Goal: Check status: Check status

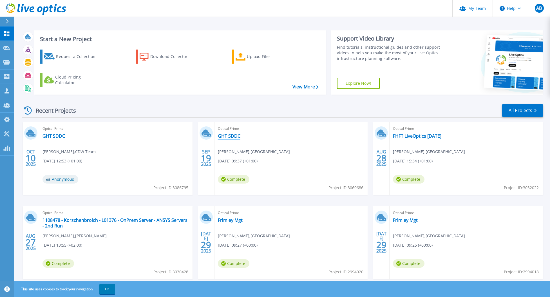
click at [231, 135] on link "GHT SDDC" at bounding box center [229, 136] width 23 height 6
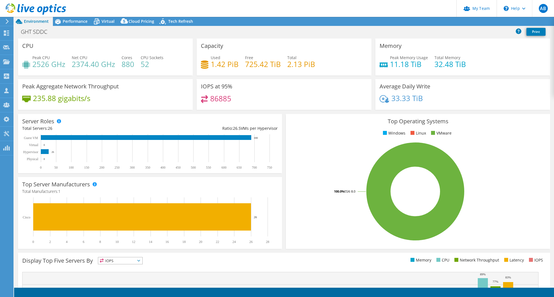
select select "EULondon"
select select "USD"
radio input "true"
radio input "false"
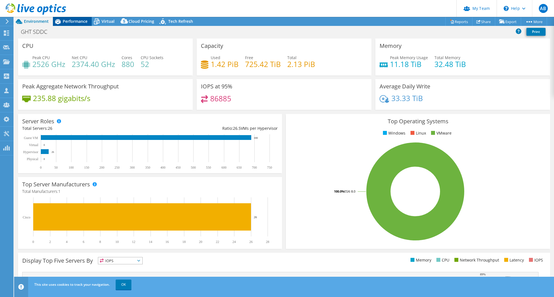
click at [77, 23] on span "Performance" at bounding box center [75, 21] width 25 height 5
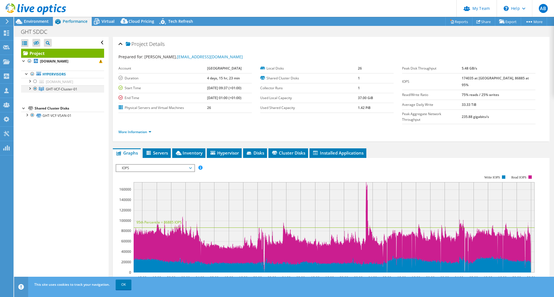
click at [29, 88] on div at bounding box center [30, 88] width 6 height 6
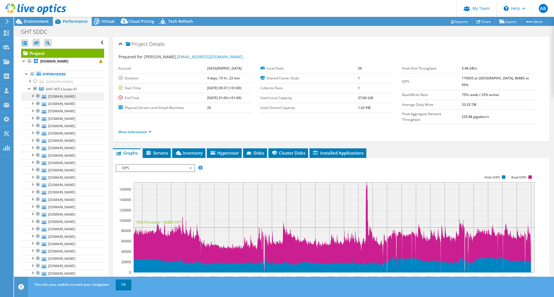
click at [37, 96] on div at bounding box center [38, 96] width 6 height 7
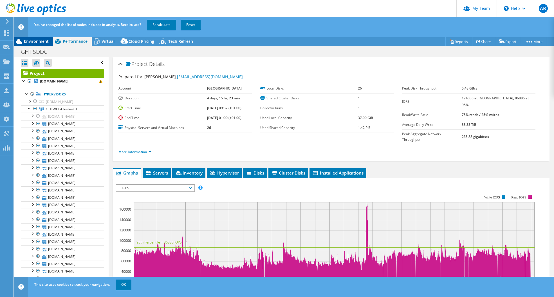
click at [33, 41] on span "Environment" at bounding box center [36, 41] width 25 height 5
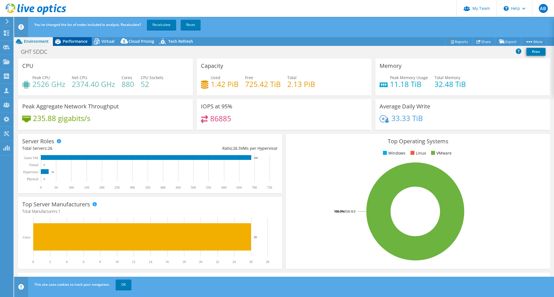
click at [78, 40] on span "Performance" at bounding box center [75, 41] width 25 height 5
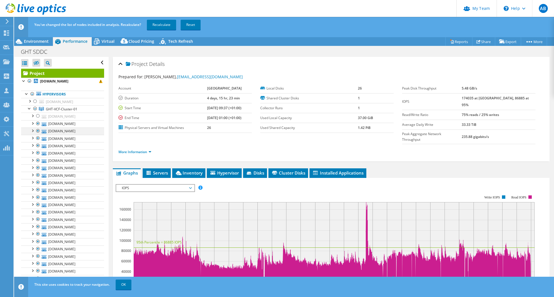
click at [37, 130] on div at bounding box center [38, 130] width 6 height 7
click at [37, 138] on div at bounding box center [38, 138] width 6 height 7
click at [38, 146] on div at bounding box center [38, 145] width 6 height 7
click at [38, 154] on div at bounding box center [38, 152] width 6 height 7
click at [37, 161] on div at bounding box center [38, 160] width 6 height 7
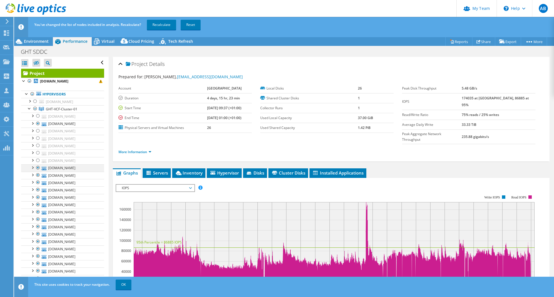
click at [39, 166] on div at bounding box center [38, 167] width 6 height 7
click at [37, 197] on div at bounding box center [38, 197] width 6 height 7
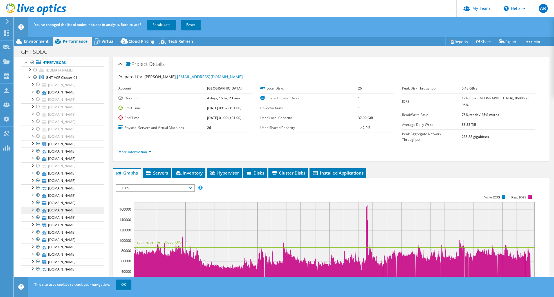
scroll to position [32, 0]
click at [38, 216] on div at bounding box center [38, 217] width 6 height 7
click at [39, 224] on div at bounding box center [38, 224] width 6 height 7
click at [38, 247] on div at bounding box center [38, 246] width 6 height 7
click at [37, 254] on div at bounding box center [38, 253] width 6 height 7
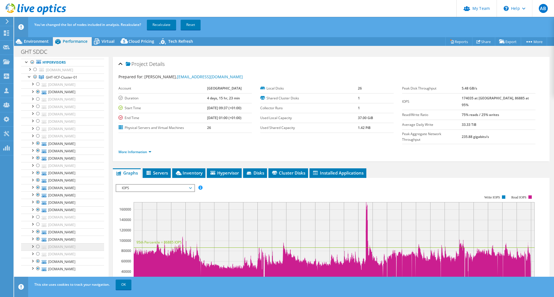
drag, startPoint x: 38, startPoint y: 262, endPoint x: 44, endPoint y: 247, distance: 16.3
click at [38, 262] on div at bounding box center [38, 261] width 6 height 7
click at [127, 286] on link "OK" at bounding box center [124, 284] width 16 height 10
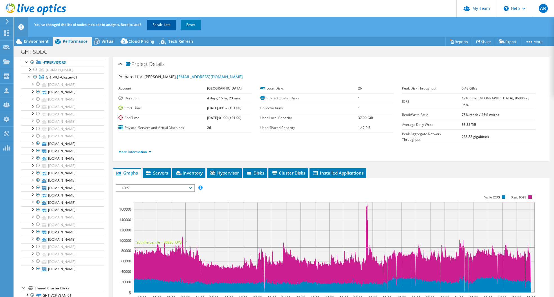
click at [161, 23] on link "Recalculate" at bounding box center [161, 25] width 29 height 10
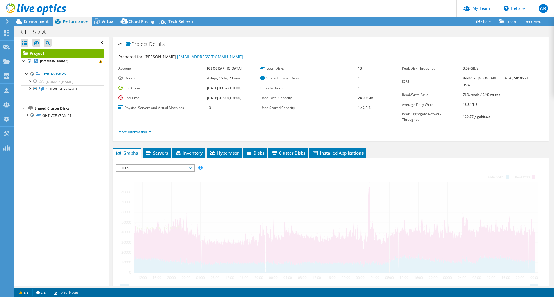
scroll to position [0, 0]
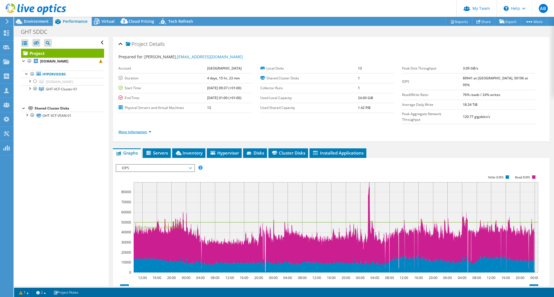
click at [145, 129] on link "More Information" at bounding box center [134, 131] width 33 height 5
